Goal: Obtain resource: Obtain resource

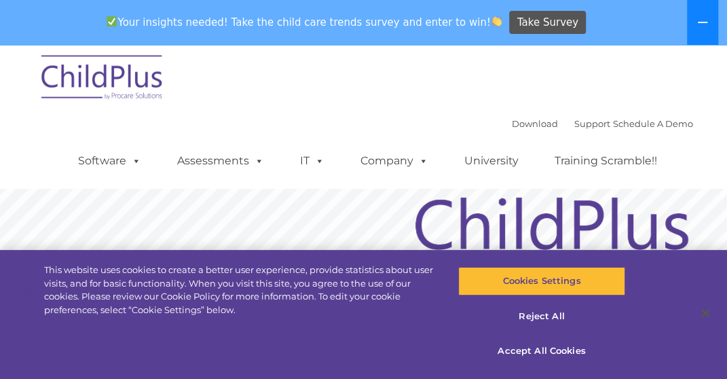
click at [701, 26] on icon at bounding box center [702, 22] width 11 height 11
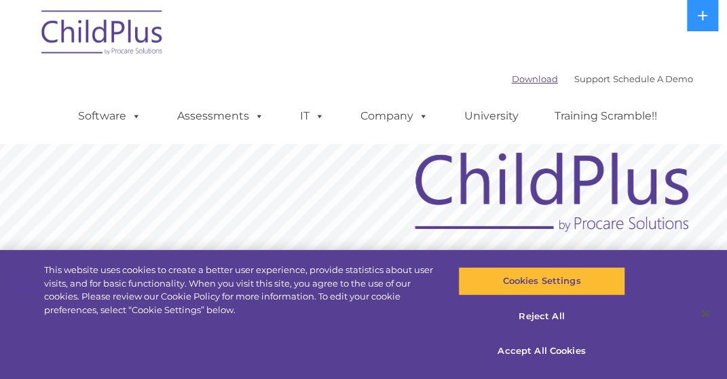
click at [520, 81] on link "Download" at bounding box center [535, 78] width 46 height 11
click at [539, 344] on button "Accept All Cookies" at bounding box center [541, 351] width 167 height 29
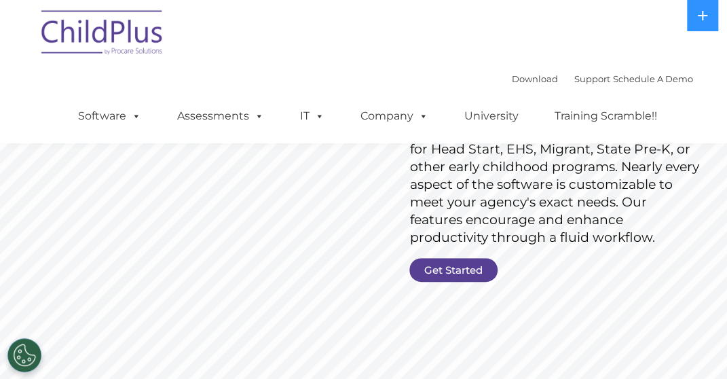
scroll to position [142, 0]
click at [486, 277] on link "Get Started" at bounding box center [454, 271] width 88 height 24
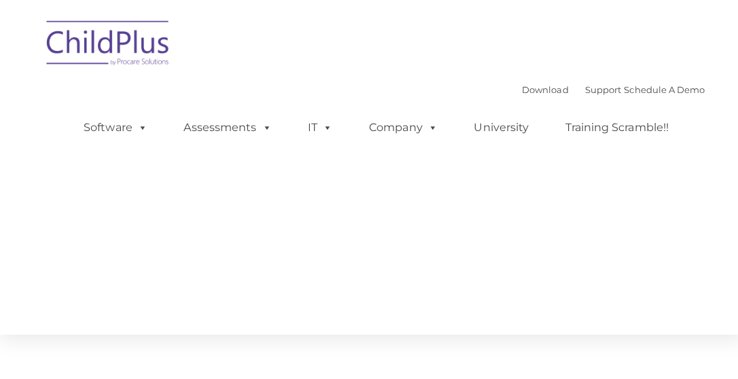
type input ""
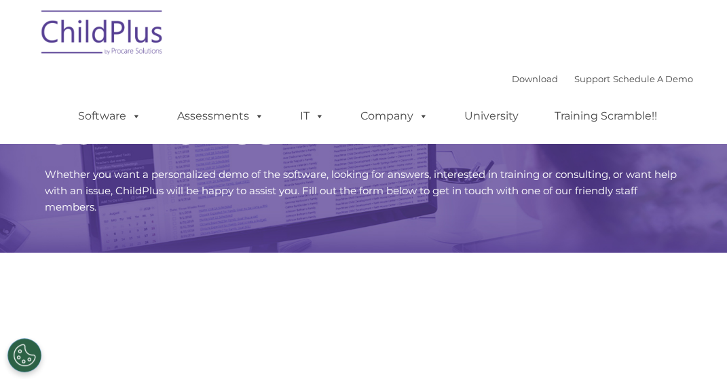
select select "MEDIUM"
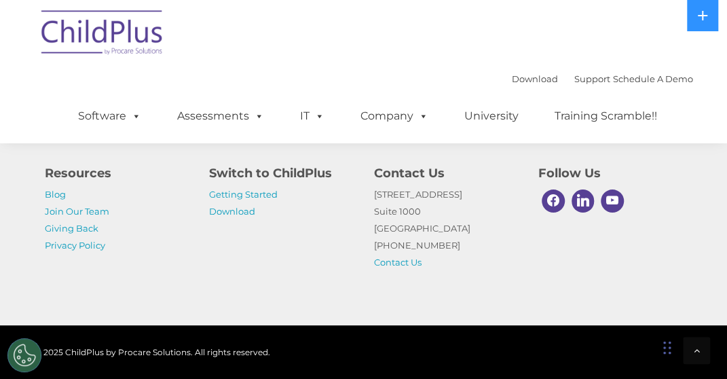
scroll to position [758, 0]
click at [234, 215] on link "Download" at bounding box center [232, 211] width 46 height 11
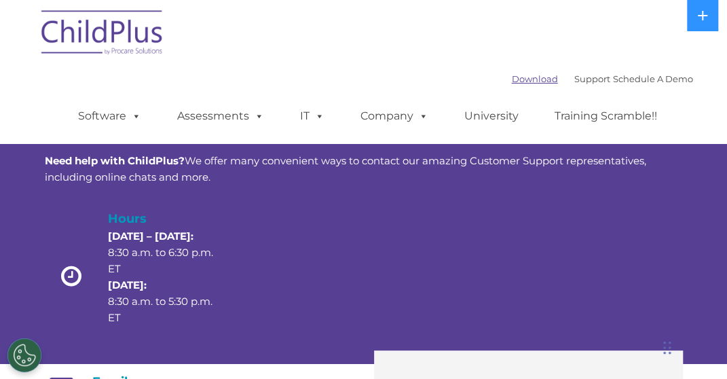
click at [521, 82] on link "Download" at bounding box center [535, 78] width 46 height 11
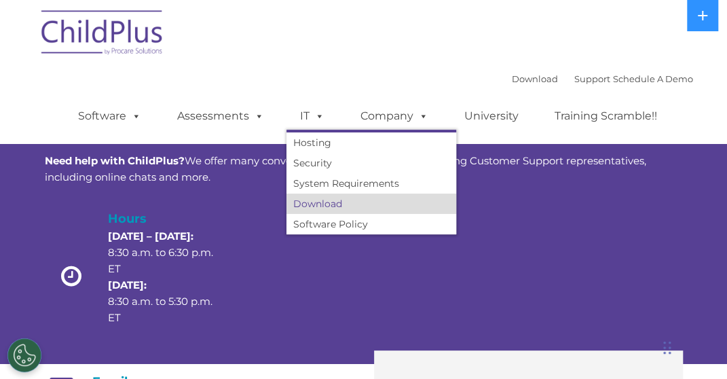
click at [336, 209] on link "Download" at bounding box center [372, 204] width 170 height 20
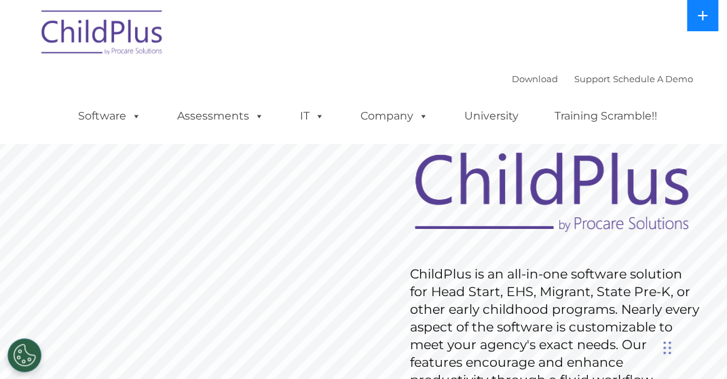
click at [707, 18] on icon at bounding box center [702, 15] width 11 height 11
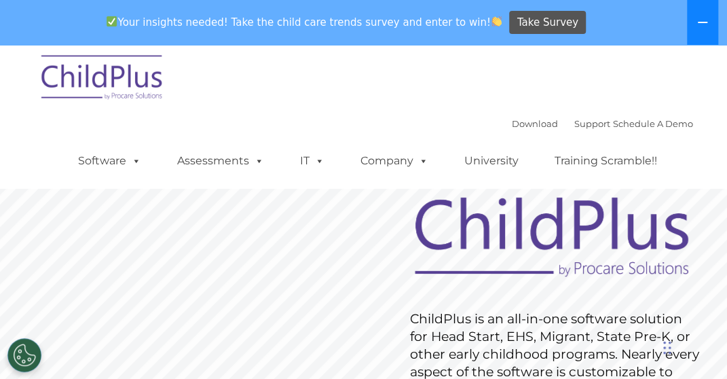
click at [700, 12] on button at bounding box center [702, 22] width 31 height 45
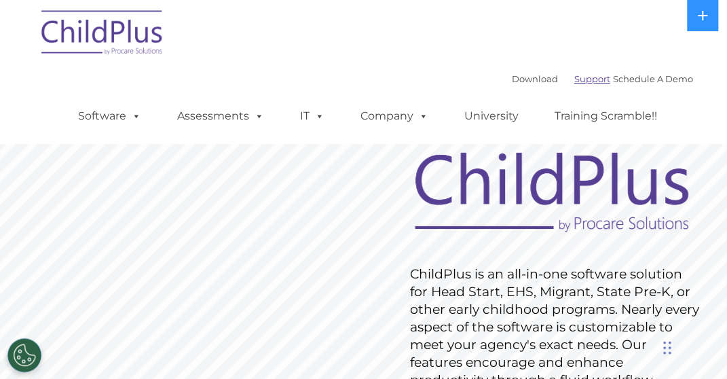
click at [575, 83] on link "Support" at bounding box center [593, 78] width 36 height 11
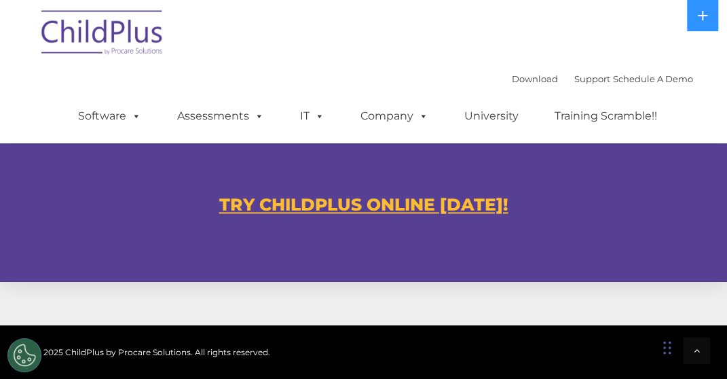
scroll to position [834, 0]
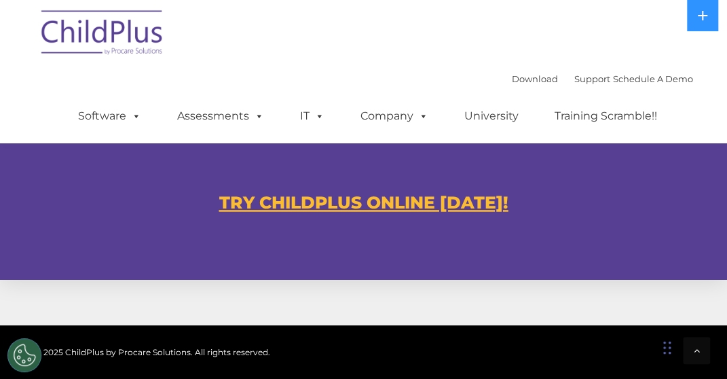
click at [357, 208] on u "TRY CHILDPLUS ONLINE [DATE]!" at bounding box center [363, 202] width 289 height 20
